Goal: Task Accomplishment & Management: Manage account settings

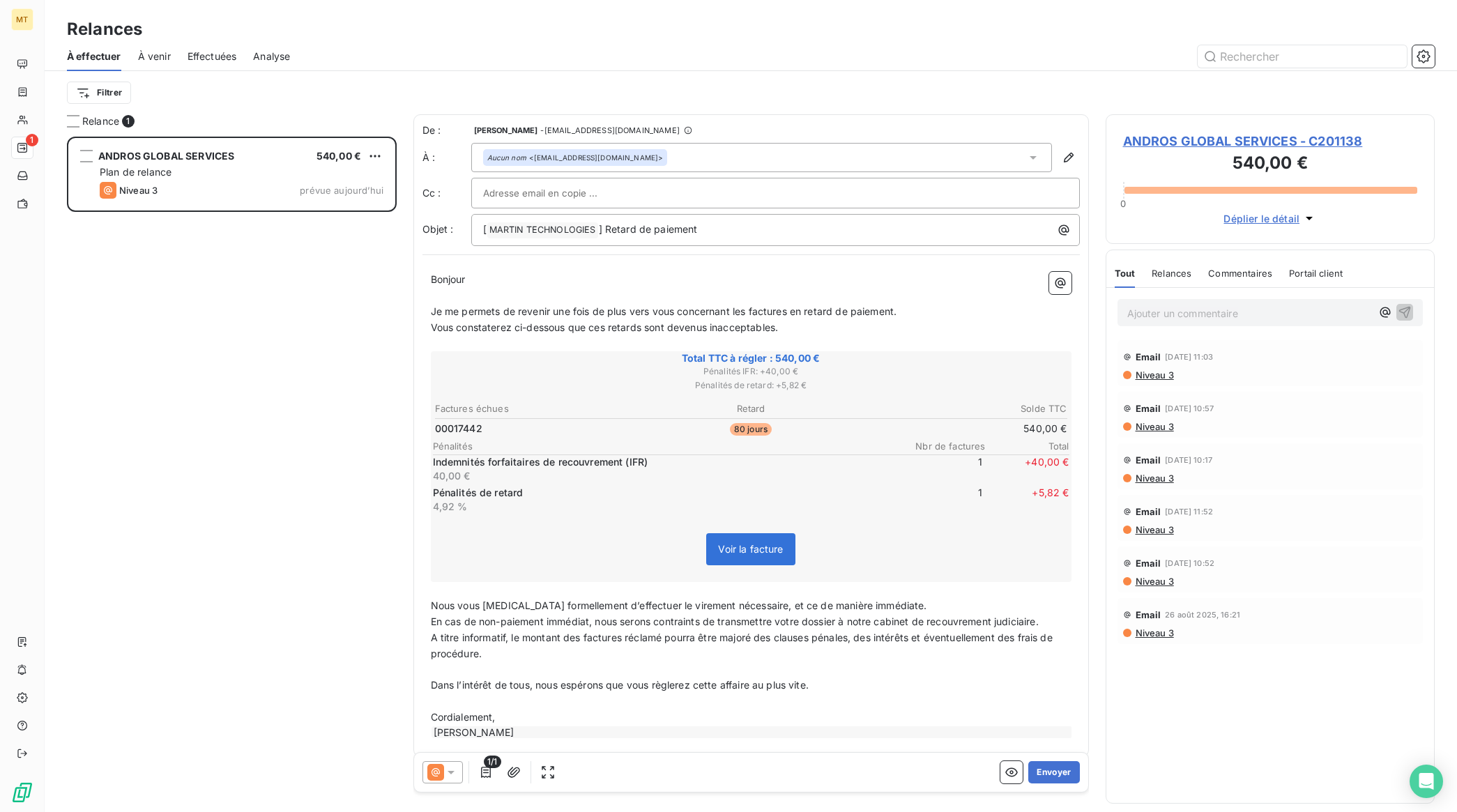
scroll to position [663, 316]
click at [1041, 769] on button "Envoyer" at bounding box center [1054, 772] width 51 height 22
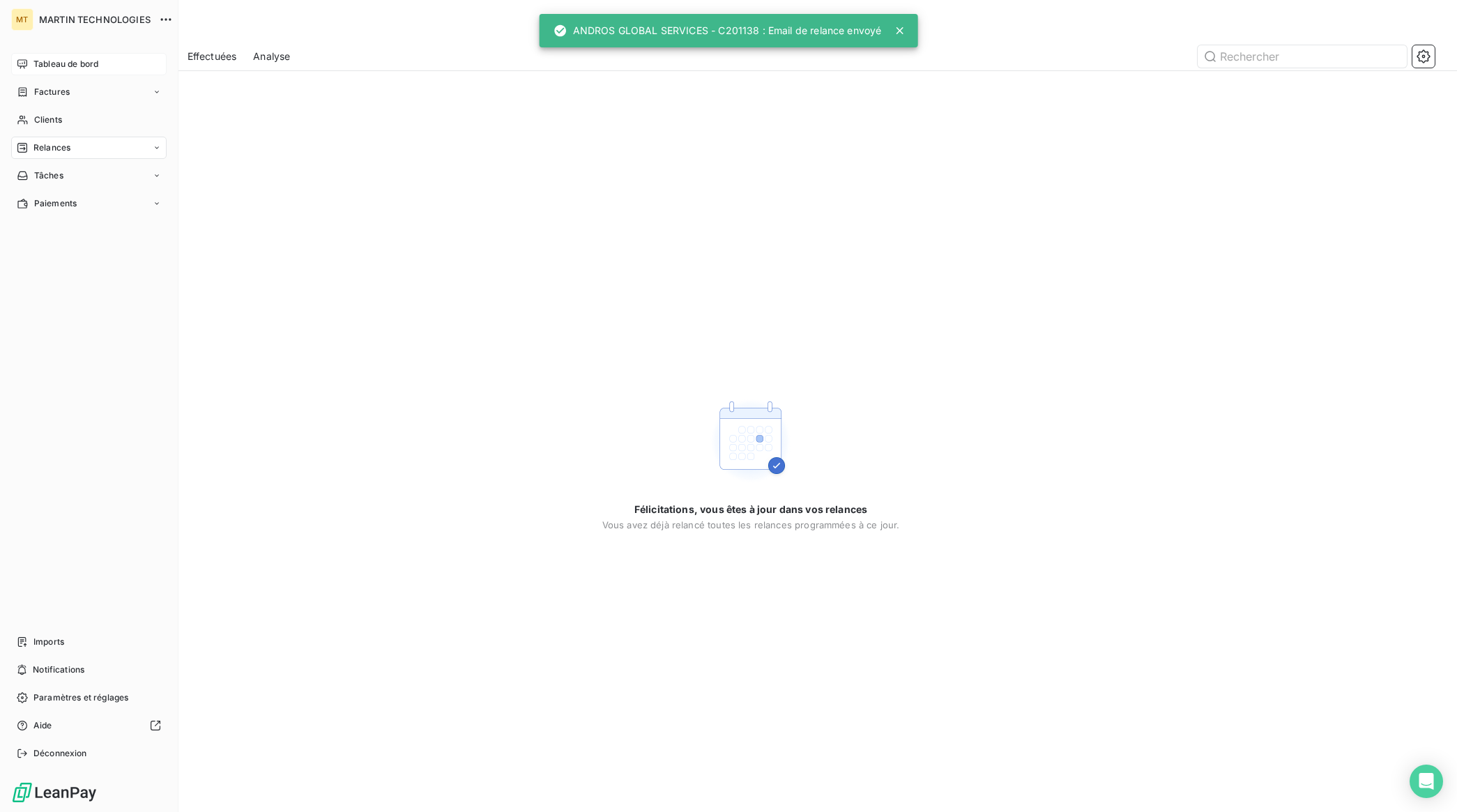
click at [64, 61] on span "Tableau de bord" at bounding box center [66, 63] width 65 height 12
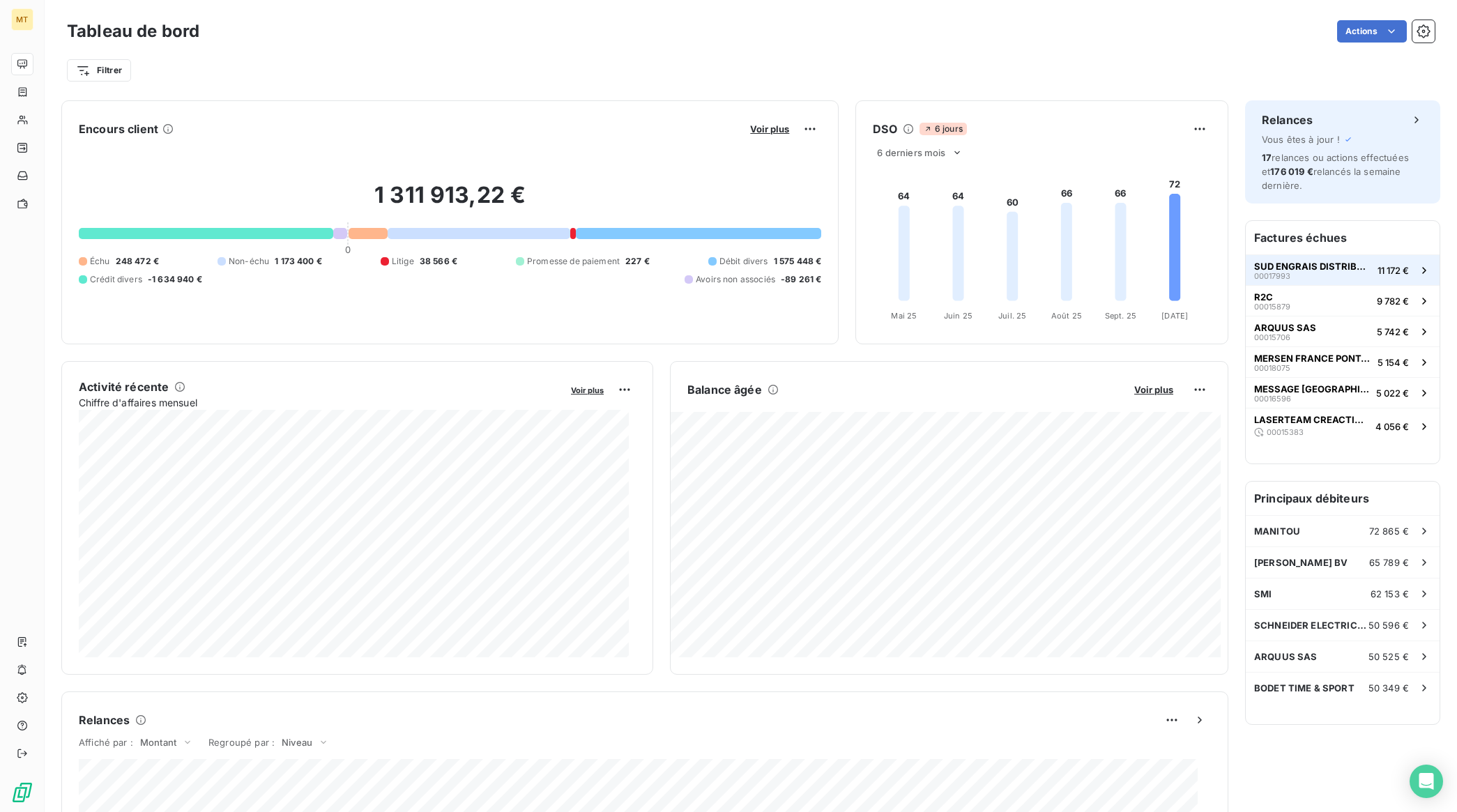
click at [1276, 262] on span "SUD ENGRAIS DISTRIBUTION" at bounding box center [1313, 266] width 118 height 11
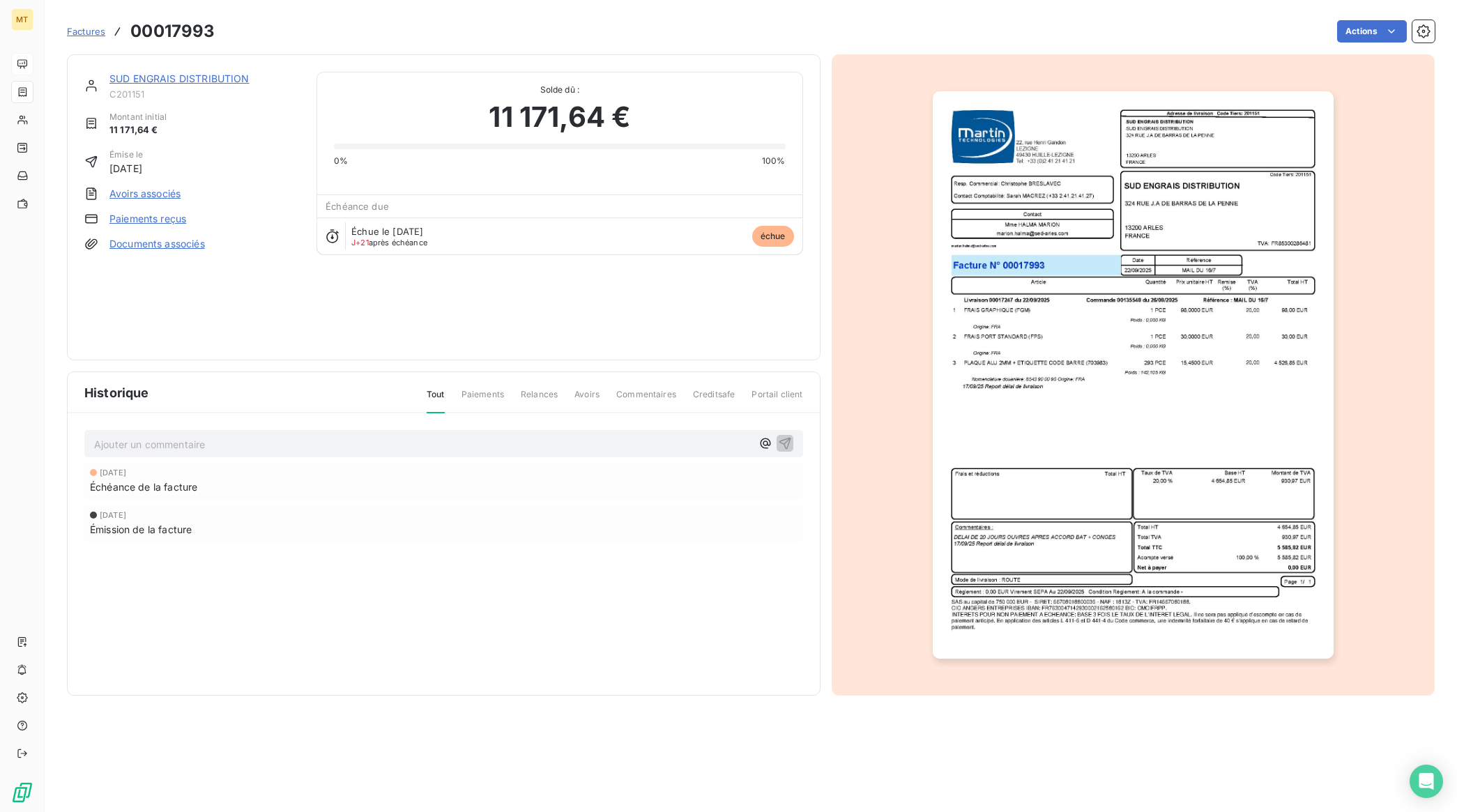
click at [207, 77] on link "SUD ENGRAIS DISTRIBUTION" at bounding box center [180, 79] width 140 height 12
